Goal: Download file/media

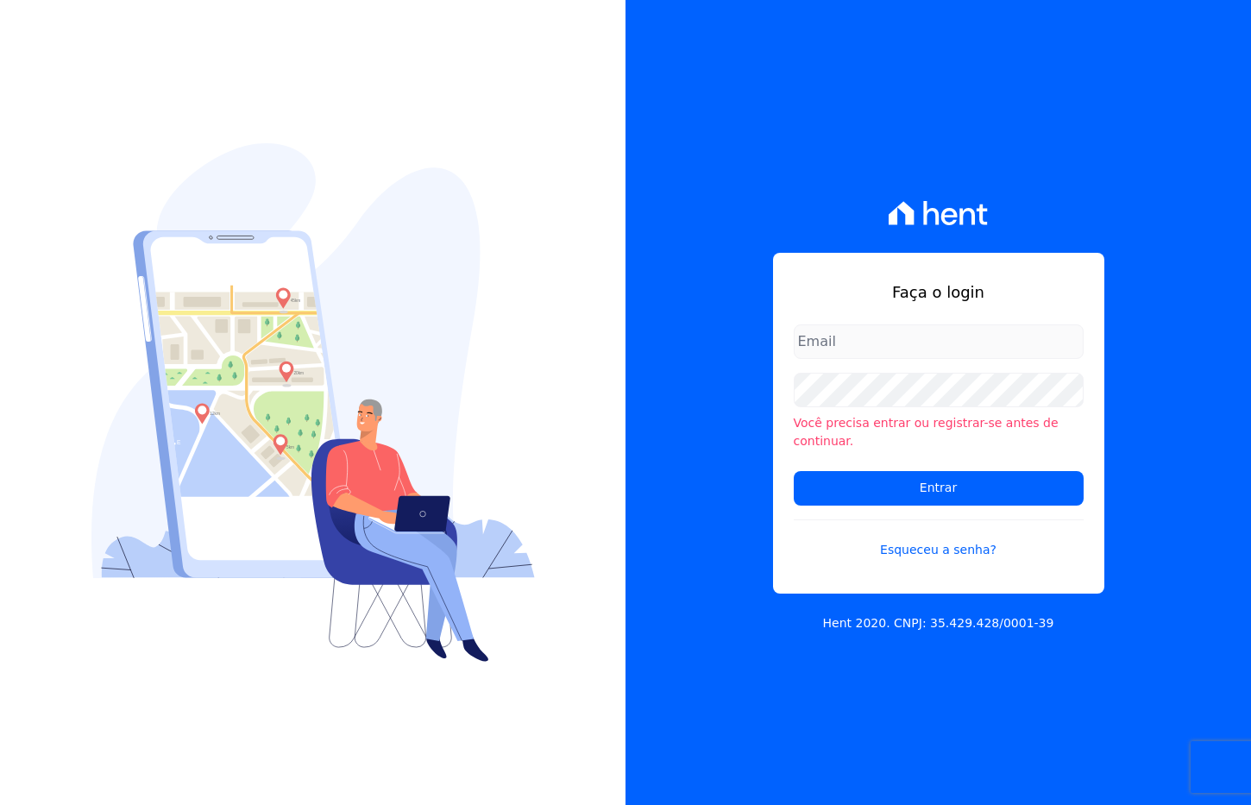
click at [842, 355] on input "email" at bounding box center [939, 342] width 290 height 35
type input "[PERSON_NAME][EMAIL_ADDRESS][DOMAIN_NAME]"
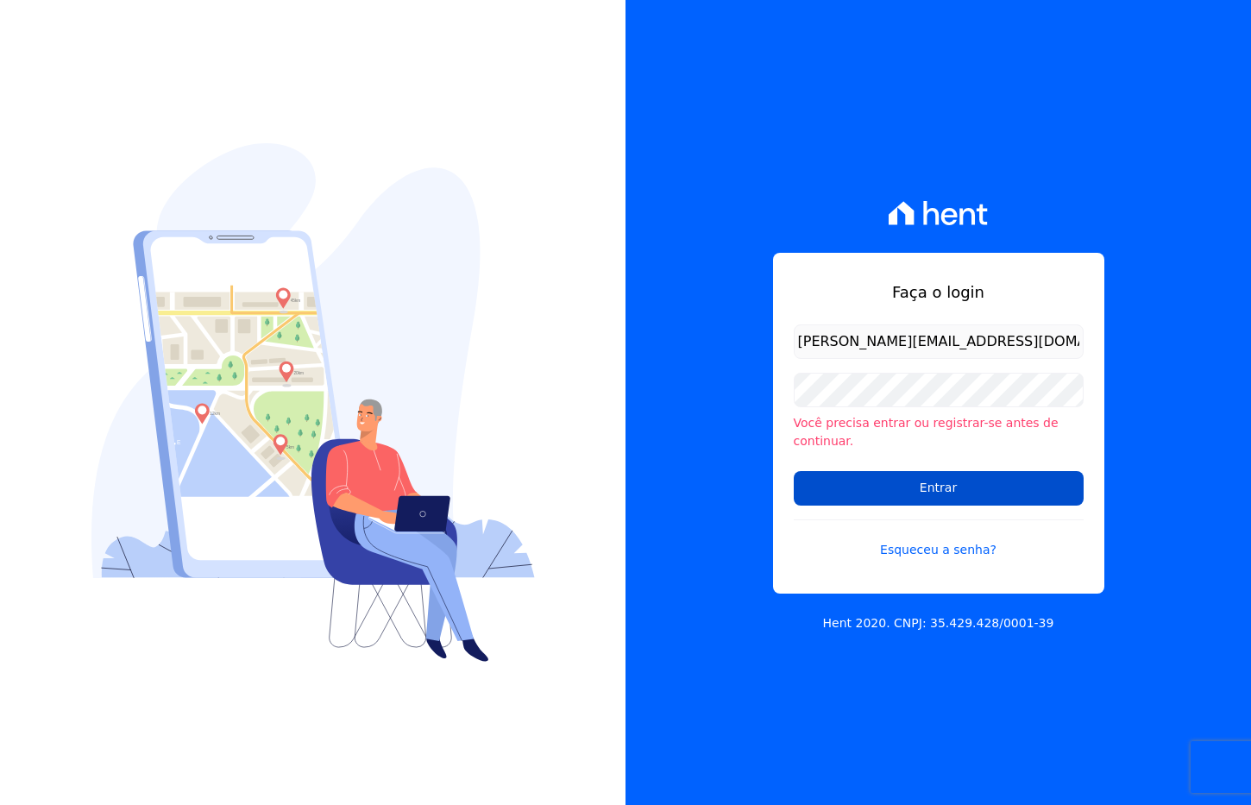
click at [942, 480] on input "Entrar" at bounding box center [939, 488] width 290 height 35
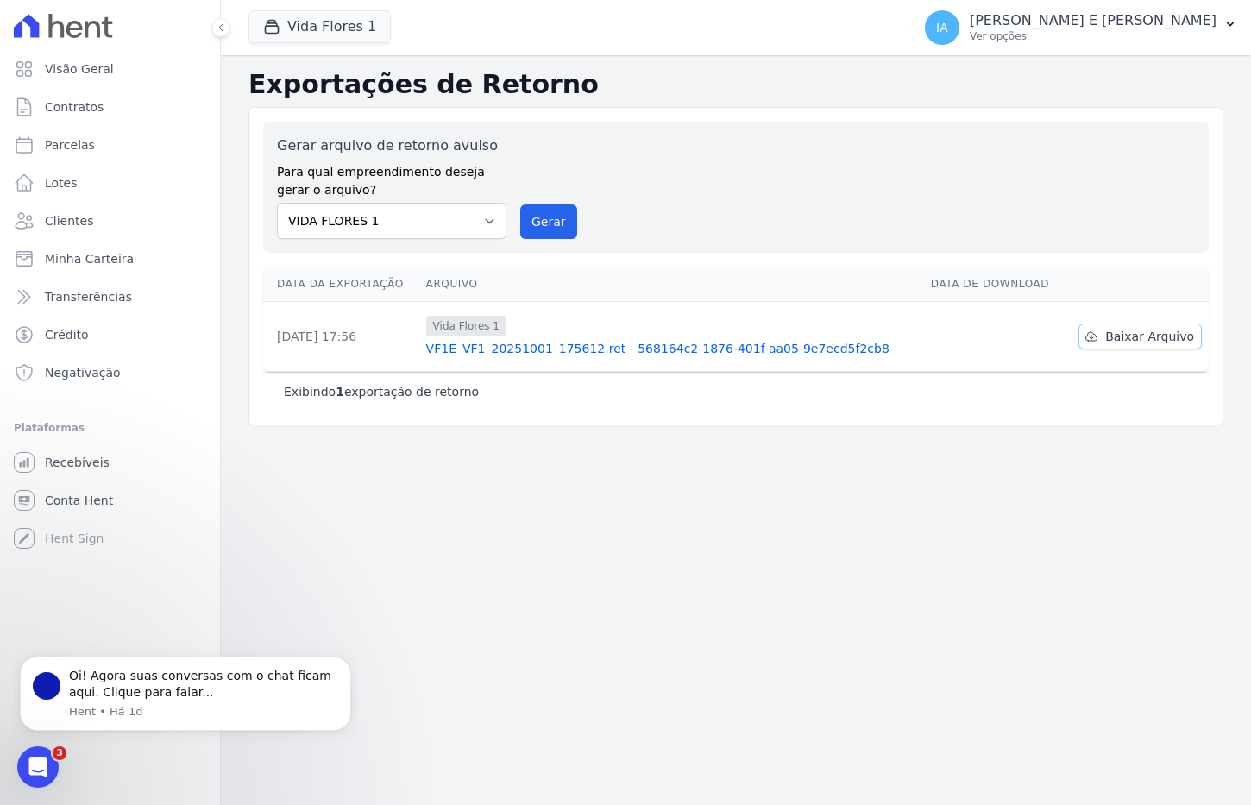
click at [1135, 339] on span "Baixar Arquivo" at bounding box center [1150, 336] width 89 height 17
